Goal: Task Accomplishment & Management: Use online tool/utility

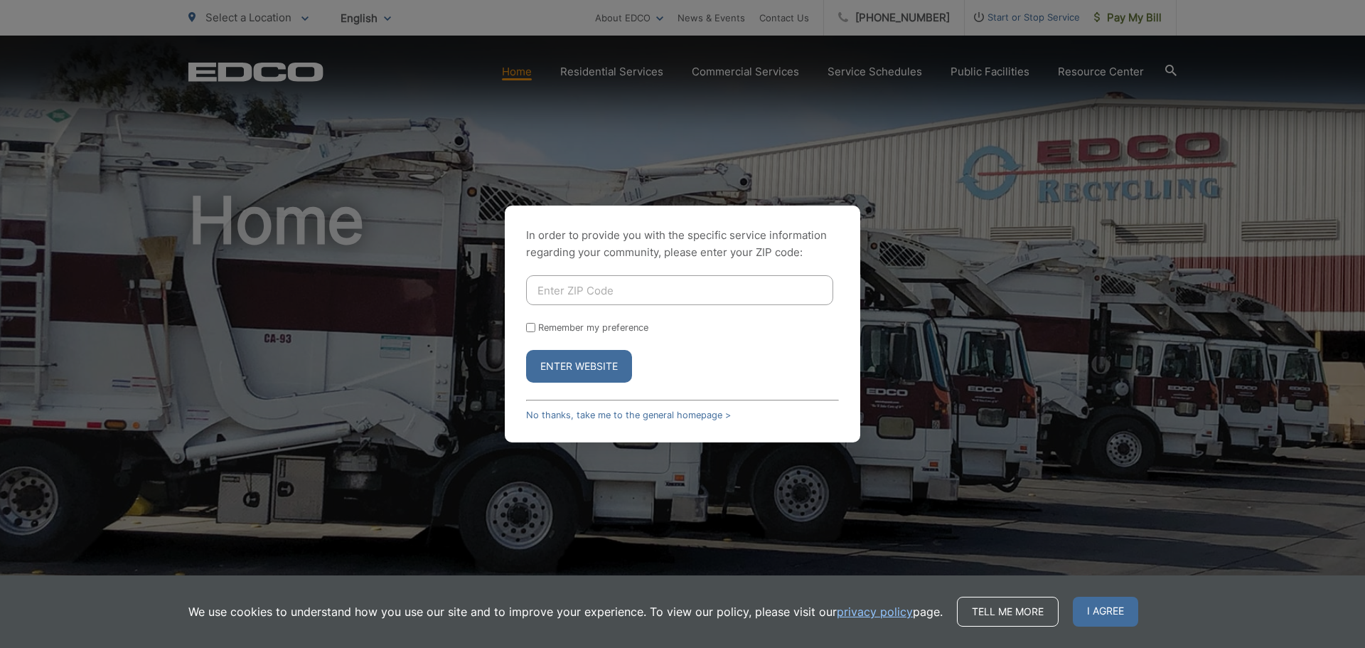
click at [668, 291] on input "Enter ZIP Code" at bounding box center [679, 290] width 307 height 30
type input "90803"
click at [566, 362] on button "Enter Website" at bounding box center [579, 366] width 106 height 33
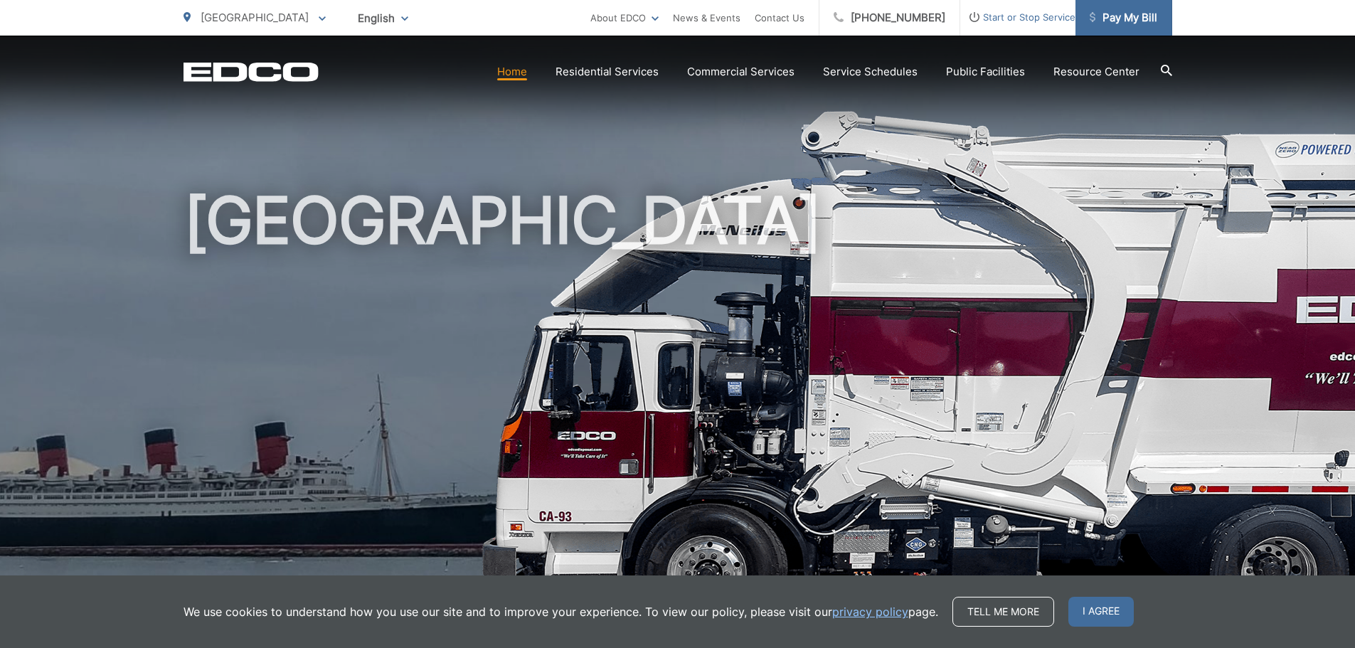
click at [1112, 14] on span "Pay My Bill" at bounding box center [1123, 17] width 68 height 17
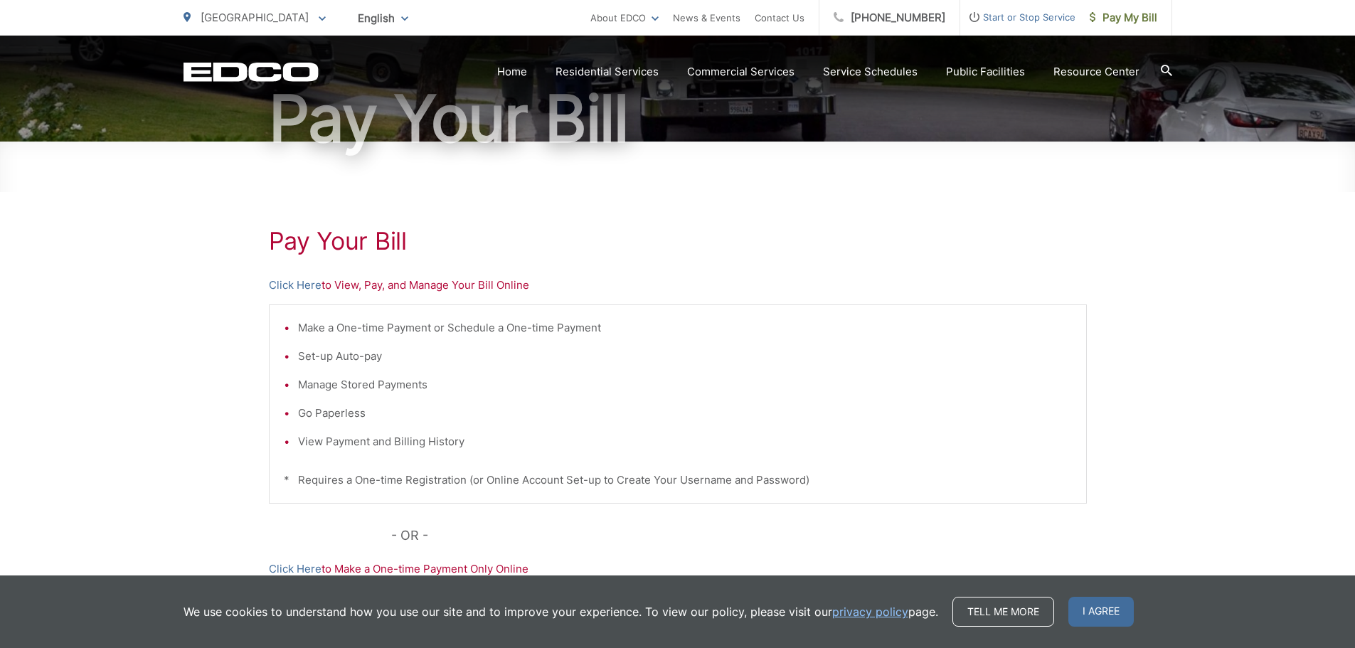
scroll to position [142, 0]
click at [305, 287] on link "Click Here" at bounding box center [295, 285] width 53 height 17
